Goal: Task Accomplishment & Management: Manage account settings

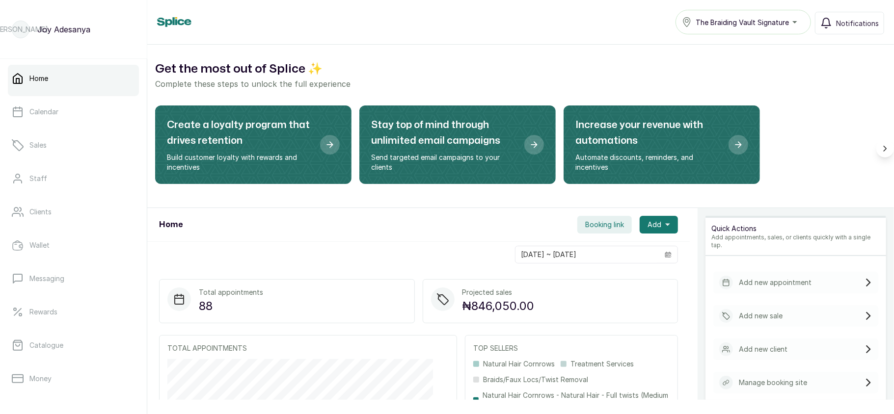
click at [795, 23] on div "The Braiding Vault Signature" at bounding box center [743, 22] width 123 height 12
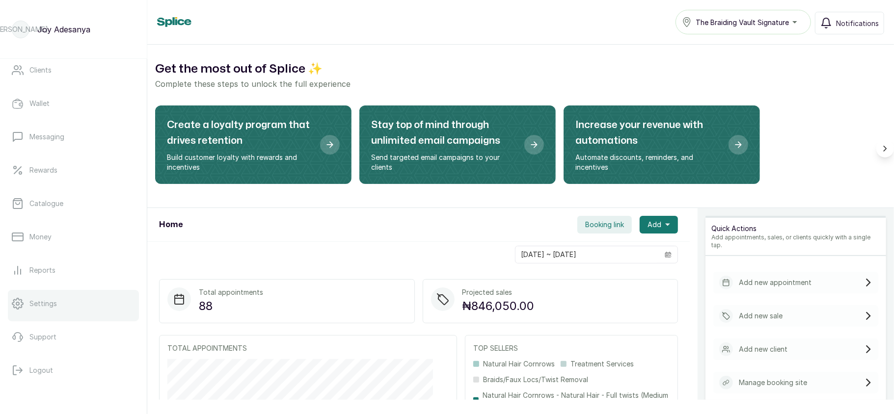
click at [63, 309] on link "Settings" at bounding box center [73, 303] width 131 height 27
